Goal: Obtain resource: Obtain resource

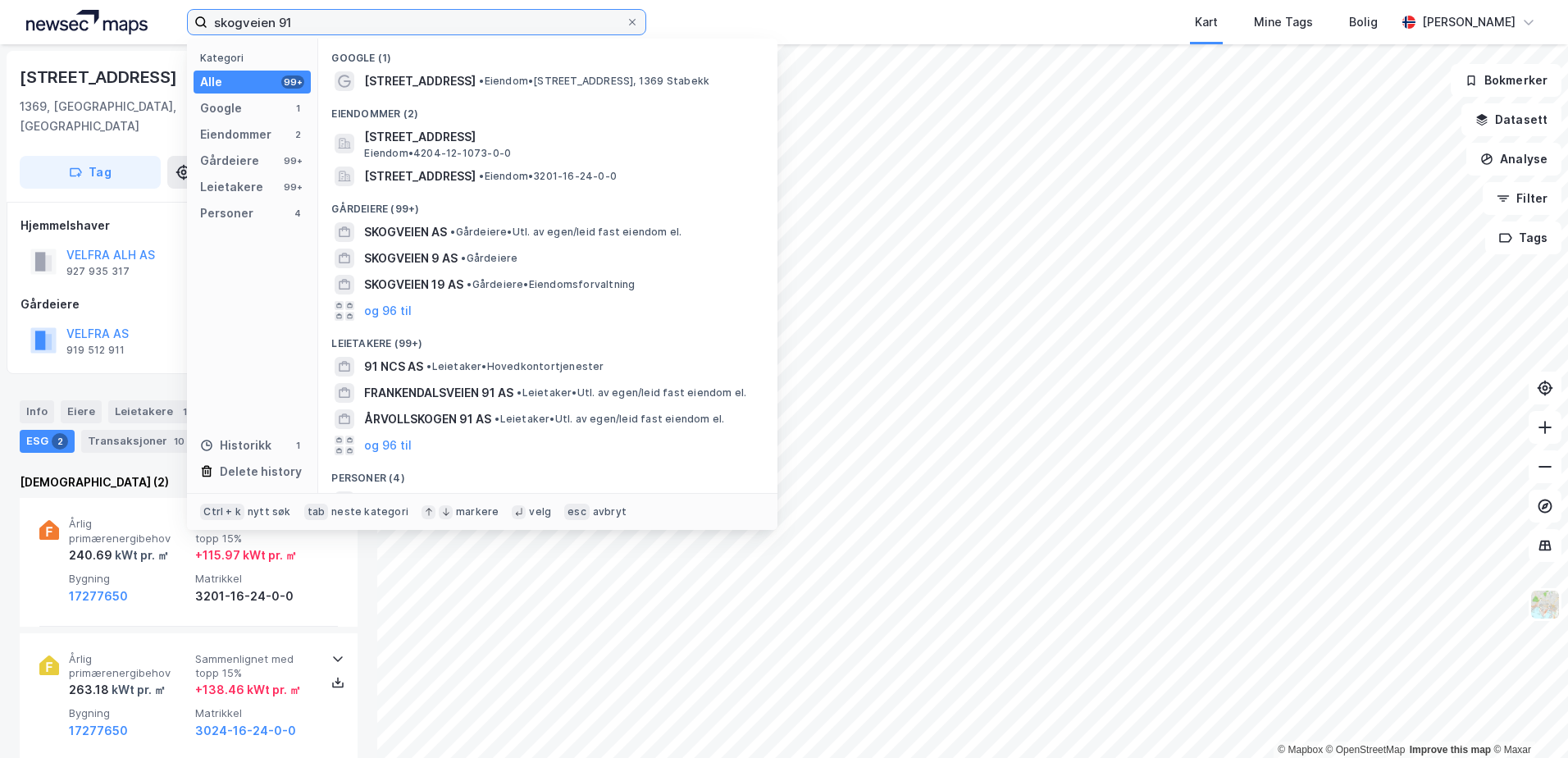
click at [296, 26] on input "skogveien 91" at bounding box center [417, 22] width 418 height 25
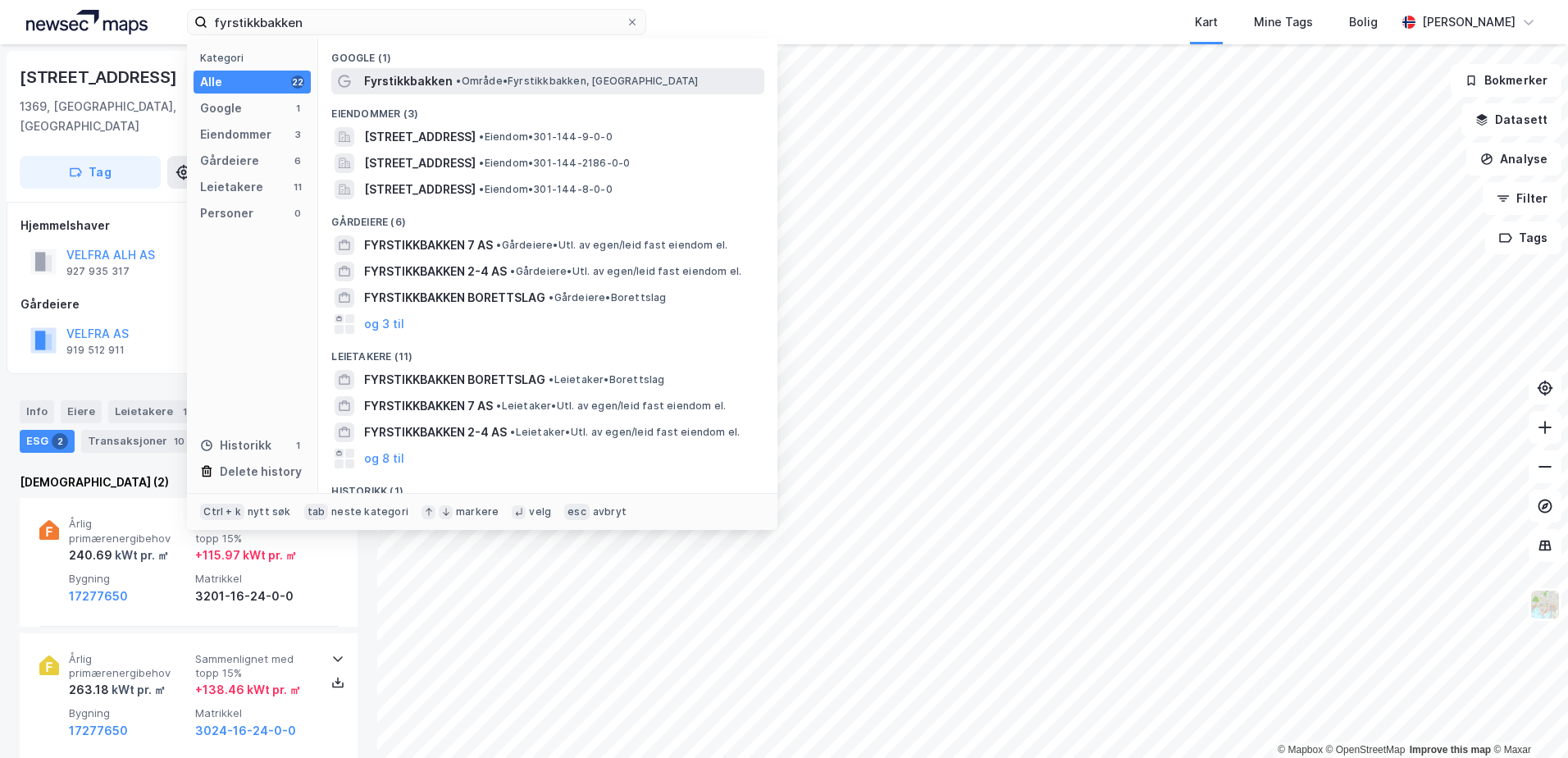
click at [433, 81] on span "Fyrstikkbakken" at bounding box center [408, 81] width 88 height 20
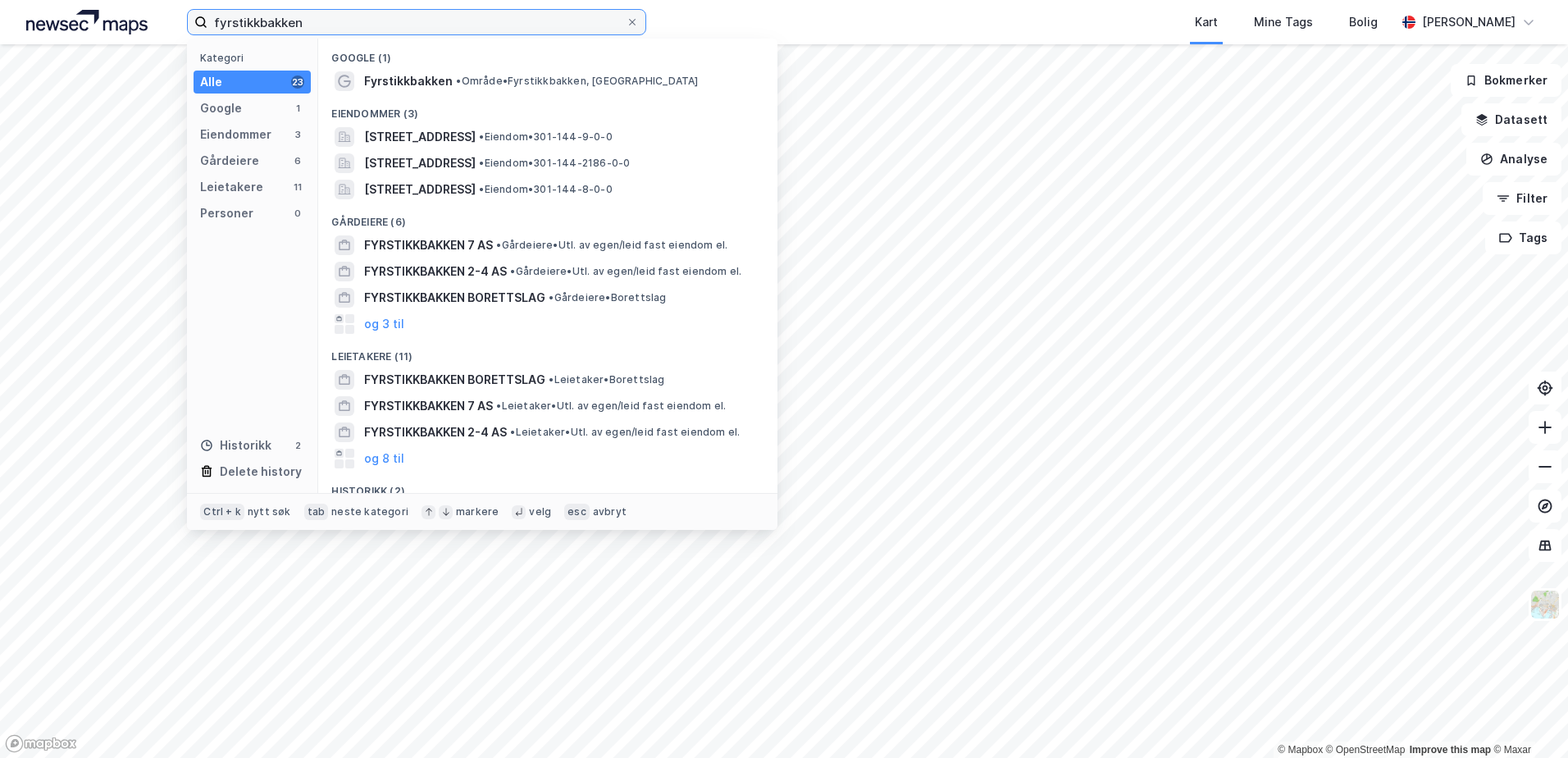
click at [350, 15] on input "fyrstikkbakken" at bounding box center [417, 22] width 418 height 25
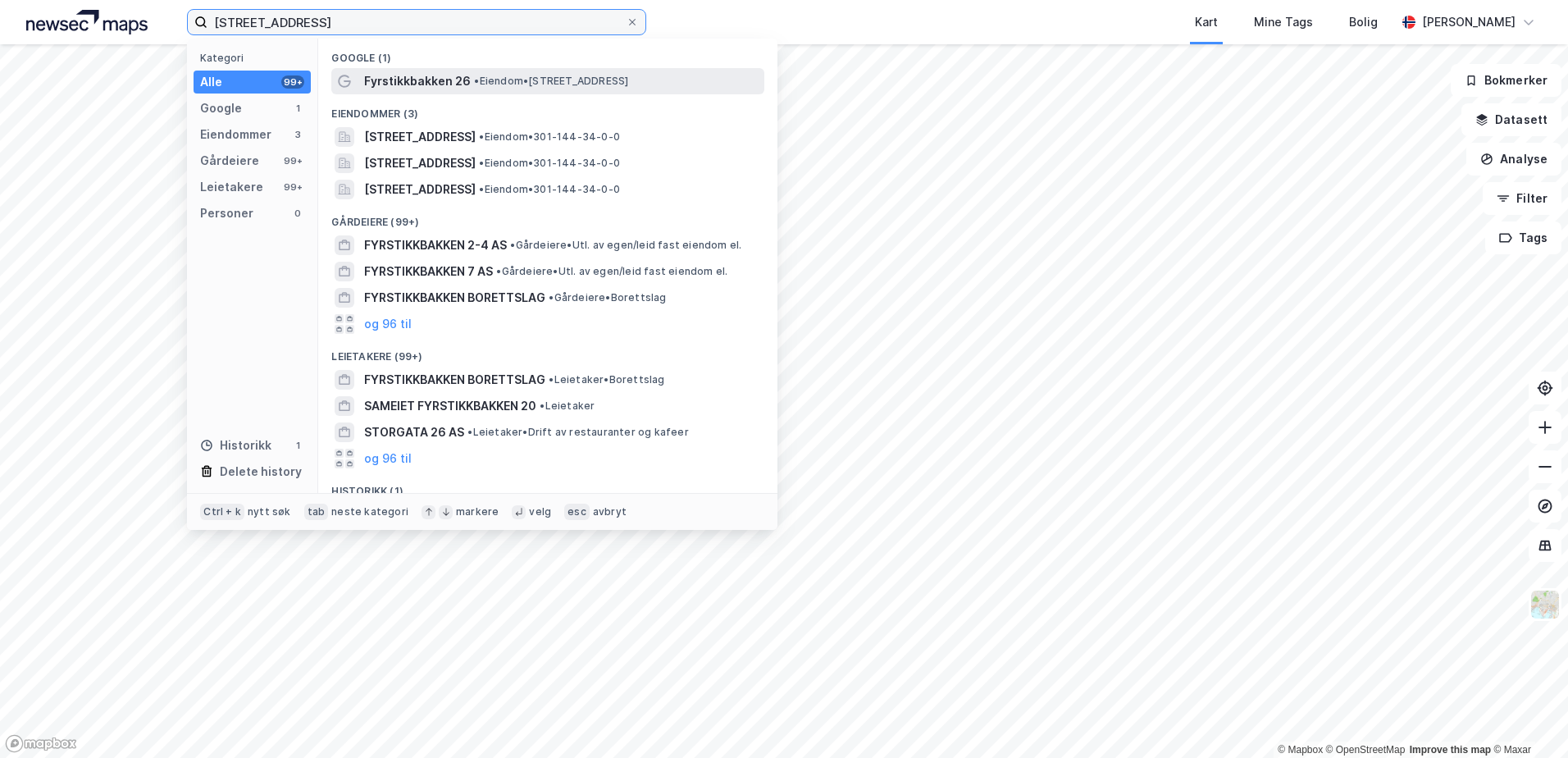
type input "[STREET_ADDRESS]"
click at [491, 80] on span "• Eiendom • [STREET_ADDRESS]" at bounding box center [550, 81] width 154 height 13
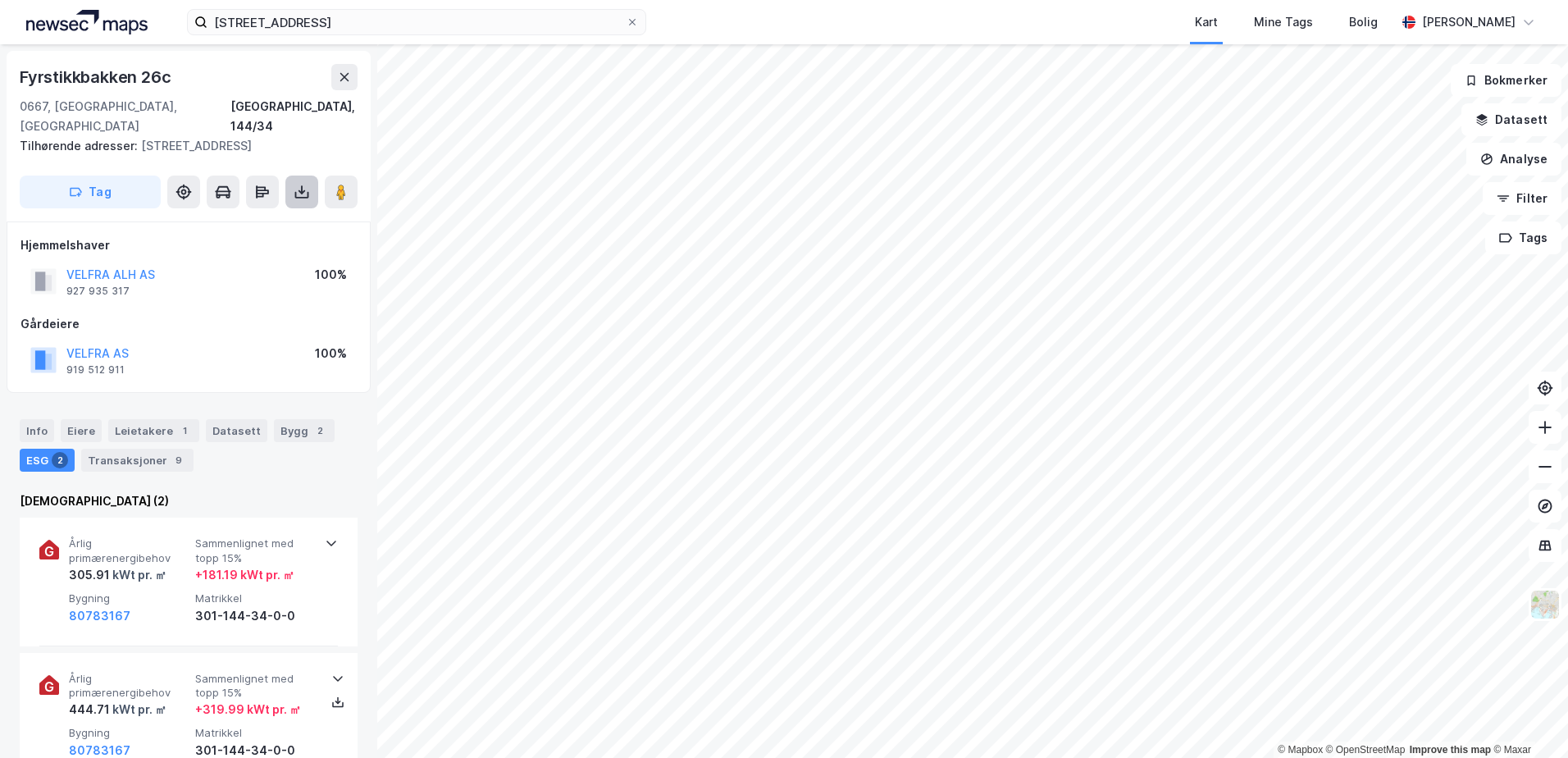
click at [306, 196] on icon at bounding box center [301, 191] width 16 height 16
click at [257, 227] on div "Last ned grunnbok" at bounding box center [220, 225] width 95 height 13
click at [230, 251] on div "Last ned matrikkelrapport" at bounding box center [240, 250] width 135 height 13
click at [209, 294] on div "VELFRA ALH AS 927 935 317 100%" at bounding box center [188, 282] width 336 height 39
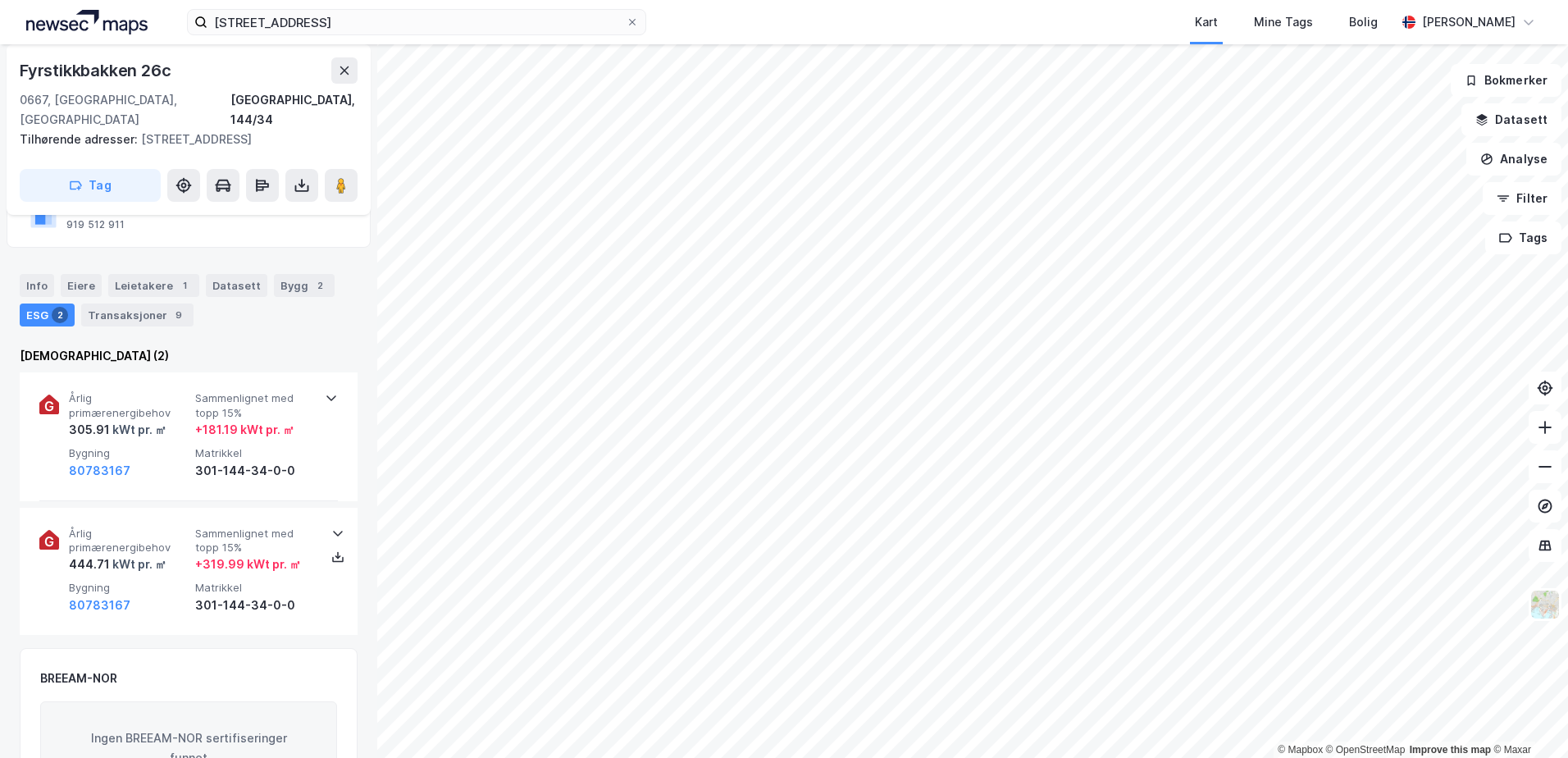
scroll to position [156, 0]
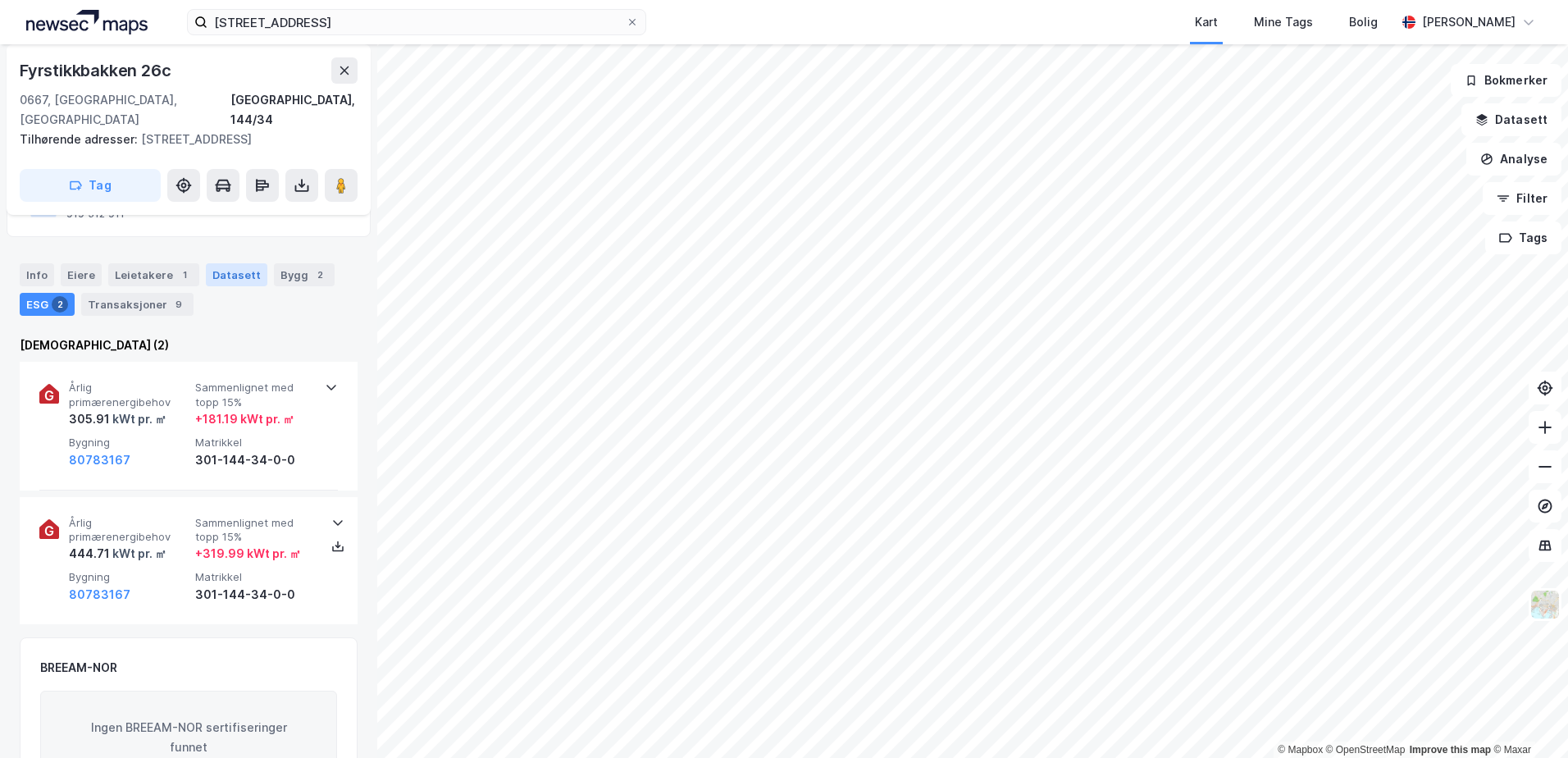
click at [206, 272] on div "Datasett" at bounding box center [236, 275] width 61 height 23
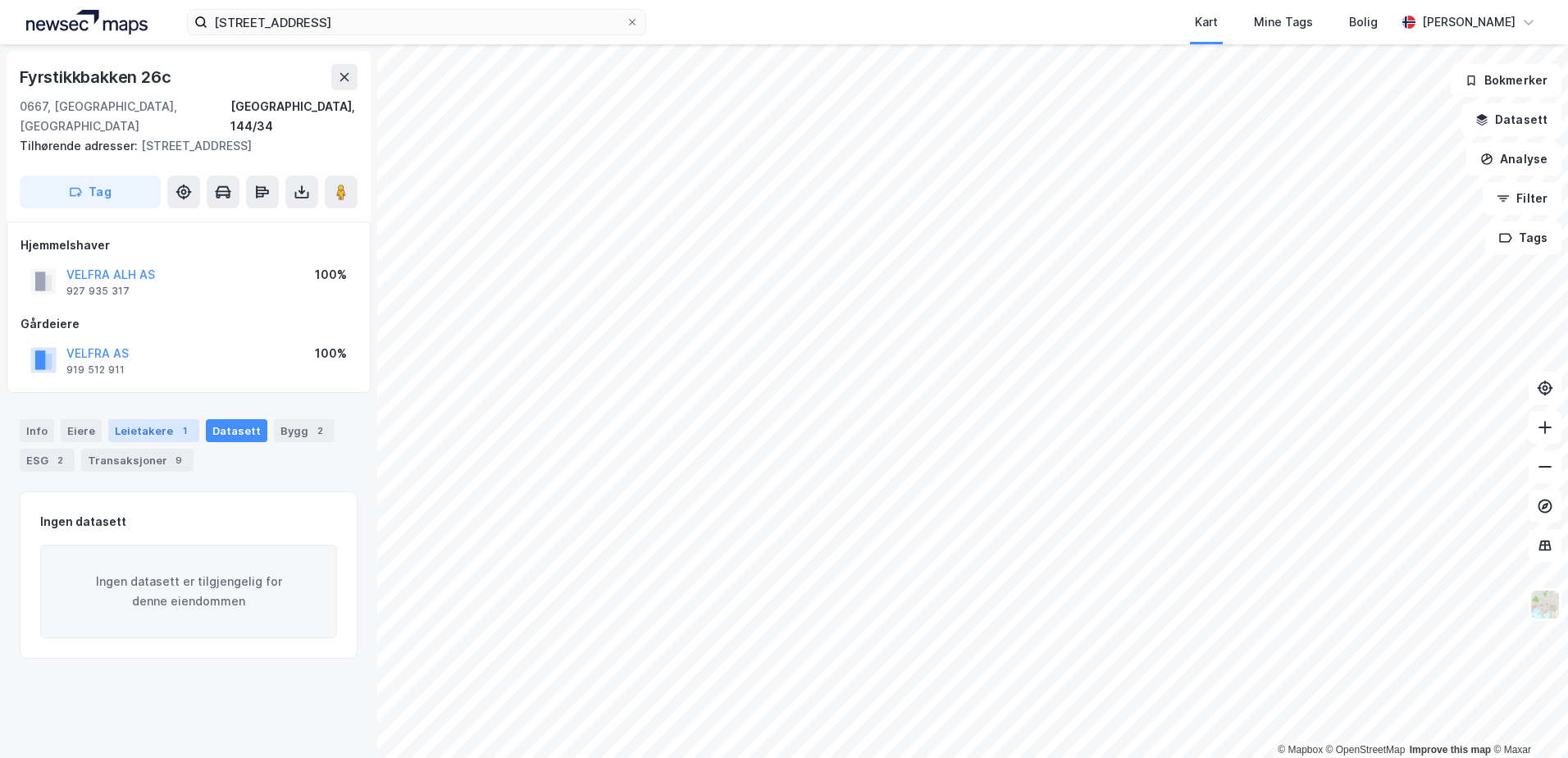
click at [125, 422] on div "Leietakere 1" at bounding box center [153, 430] width 91 height 23
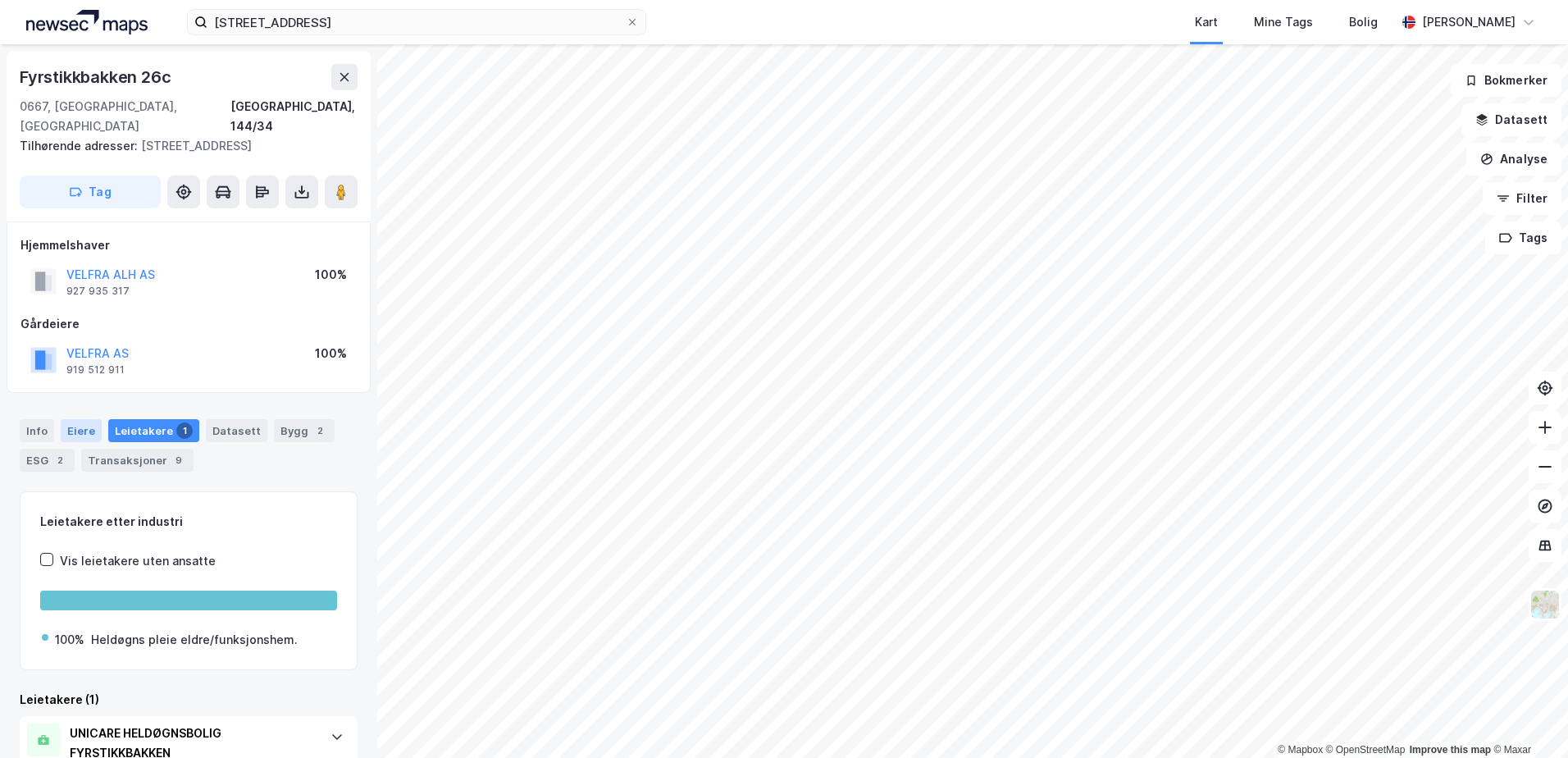
click at [75, 427] on div "Eiere" at bounding box center [81, 430] width 41 height 23
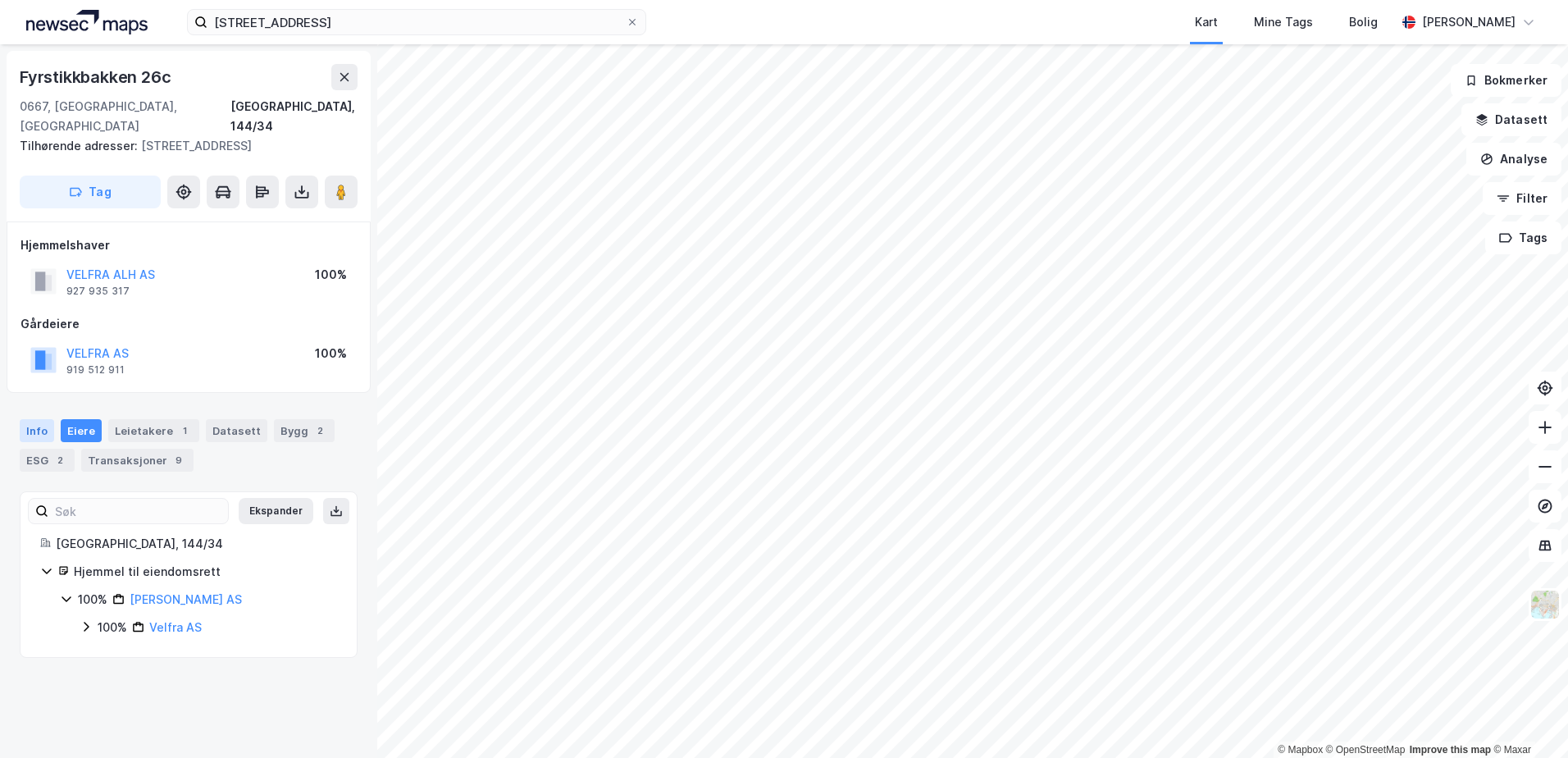
click at [35, 429] on div "Info" at bounding box center [37, 430] width 35 height 23
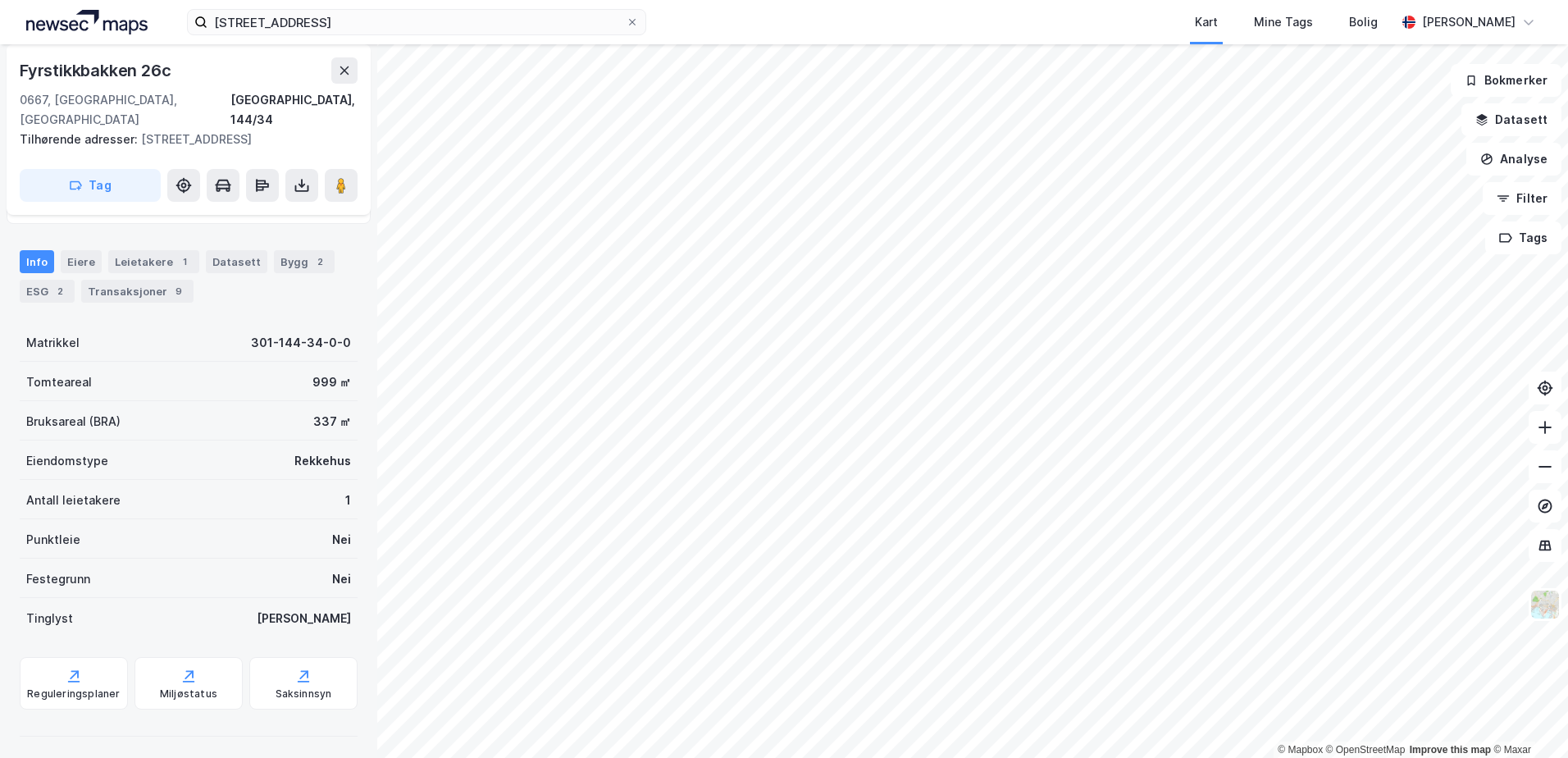
scroll to position [174, 0]
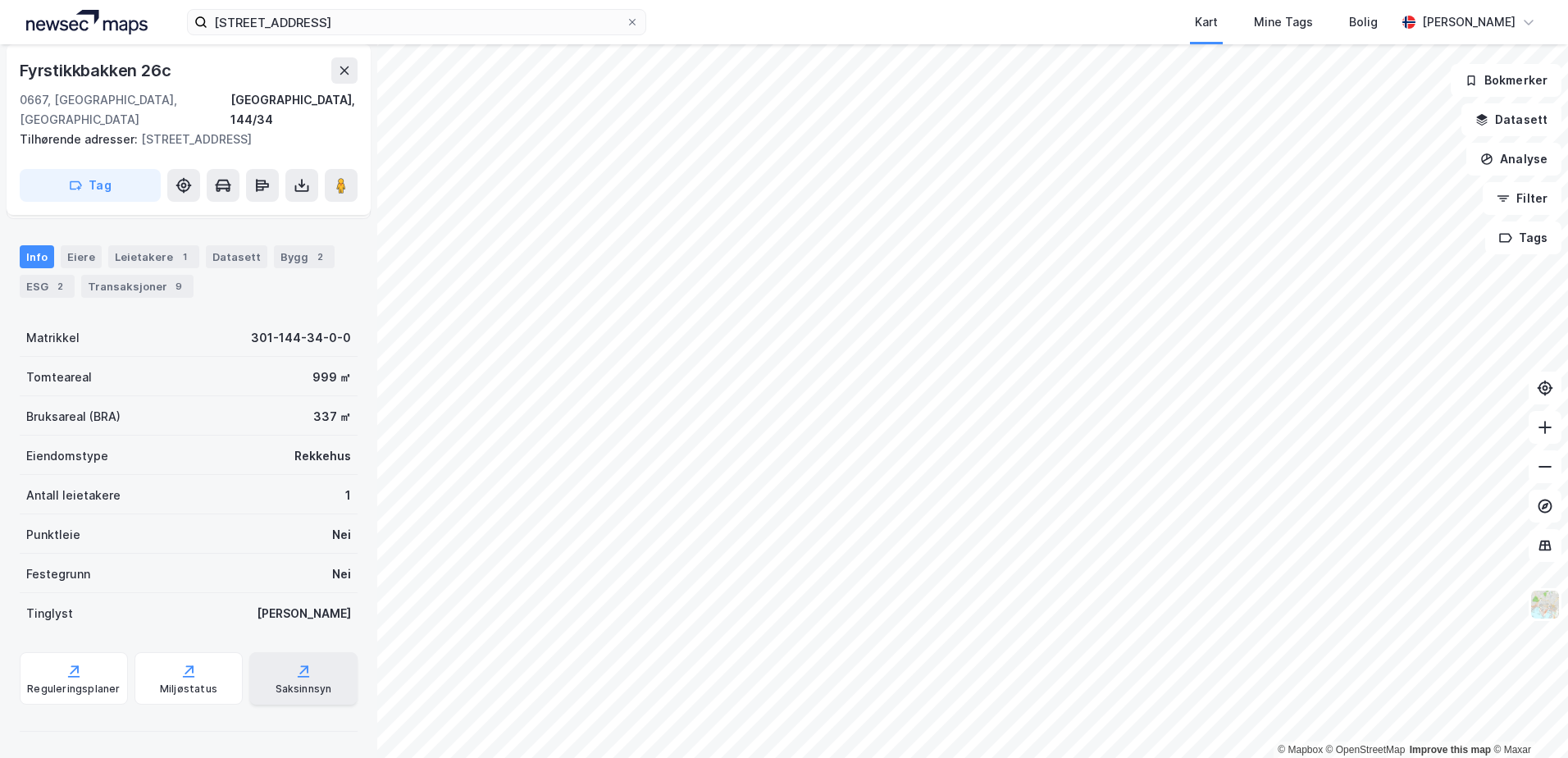
click at [295, 678] on icon at bounding box center [303, 670] width 16 height 16
